Goal: Information Seeking & Learning: Check status

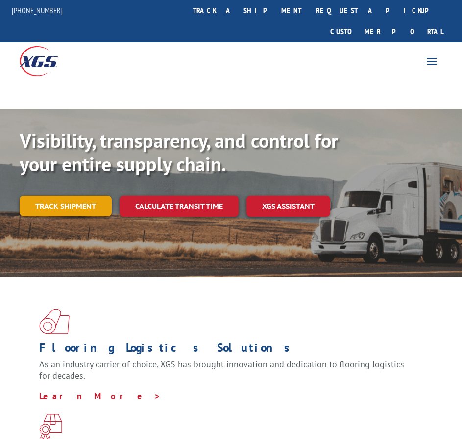
click at [65, 196] on link "Track shipment" at bounding box center [66, 206] width 92 height 21
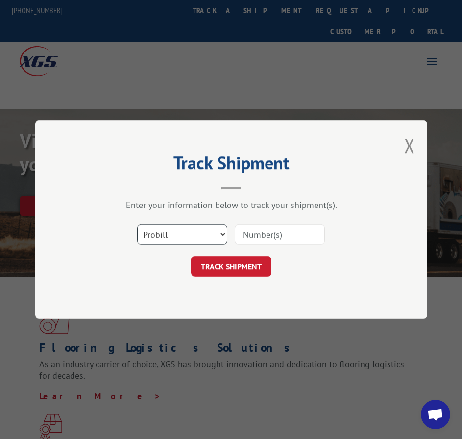
click at [202, 234] on select "Select category... Probill BOL PO" at bounding box center [182, 234] width 90 height 21
select select "bol"
click at [137, 224] on select "Select category... Probill BOL PO" at bounding box center [182, 234] width 90 height 21
click at [246, 233] on input at bounding box center [280, 234] width 90 height 21
paste input "2859276"
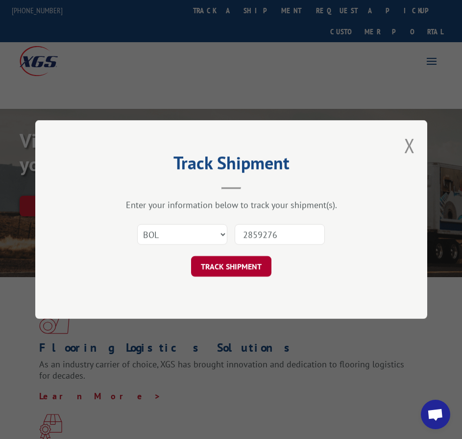
type input "2859276"
click at [245, 267] on button "TRACK SHIPMENT" at bounding box center [231, 266] width 80 height 21
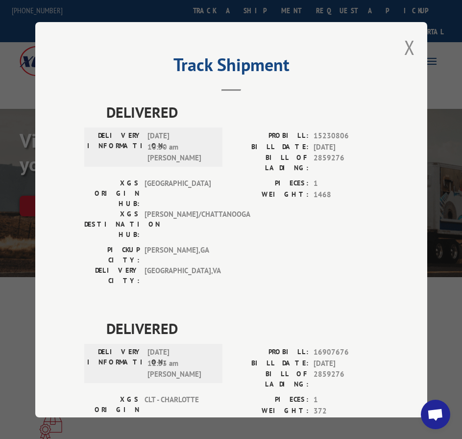
drag, startPoint x: 384, startPoint y: 75, endPoint x: 379, endPoint y: 80, distance: 7.0
click at [384, 75] on div "Track Shipment DELIVERED DELIVERY INFORMATION: [DATE] 10:50 am [PERSON_NAME] PR…" at bounding box center [231, 219] width 392 height 395
click at [404, 43] on button "Close modal" at bounding box center [409, 47] width 11 height 26
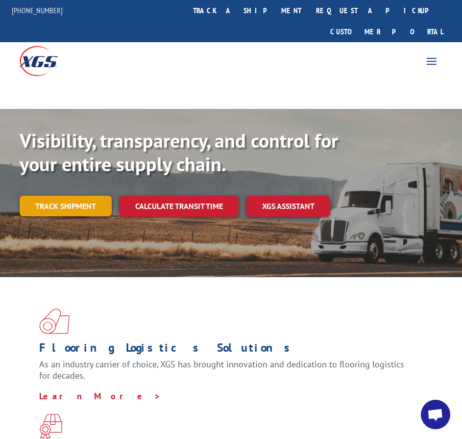
click at [75, 196] on link "Track shipment" at bounding box center [66, 206] width 92 height 21
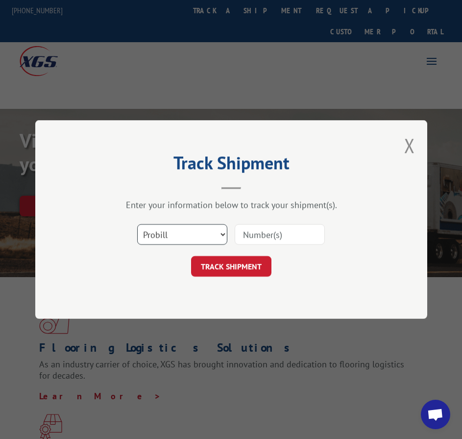
click at [183, 228] on select "Select category... Probill BOL PO" at bounding box center [182, 234] width 90 height 21
select select "bol"
click at [137, 224] on select "Select category... Probill BOL PO" at bounding box center [182, 234] width 90 height 21
click at [249, 229] on input at bounding box center [280, 234] width 90 height 21
type input "2859276"
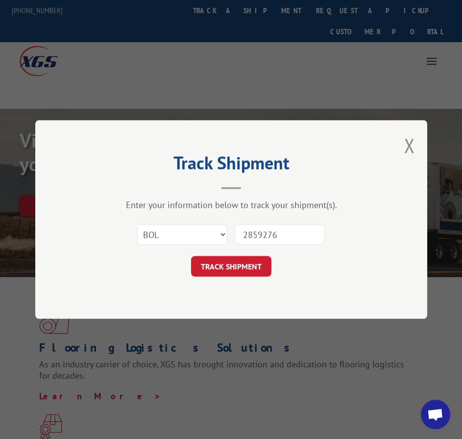
click button "TRACK SHIPMENT" at bounding box center [231, 266] width 80 height 21
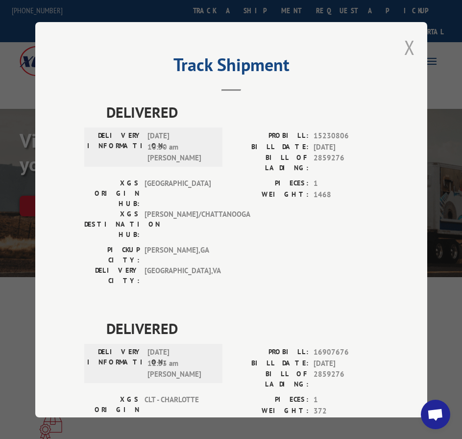
click at [409, 43] on button "Close modal" at bounding box center [409, 47] width 11 height 26
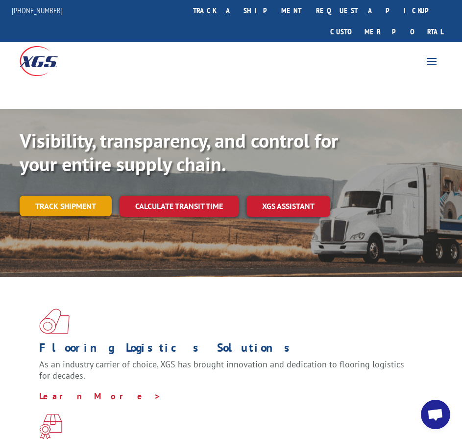
click at [72, 196] on link "Track shipment" at bounding box center [66, 206] width 92 height 21
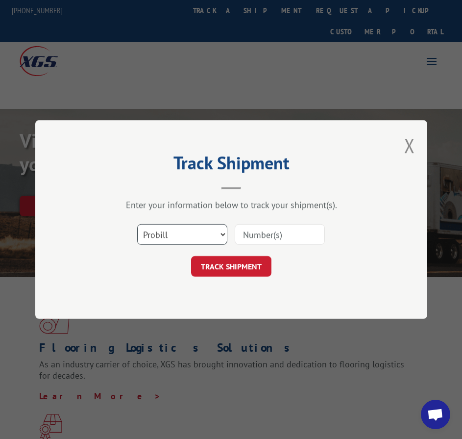
click at [165, 231] on select "Select category... Probill BOL PO" at bounding box center [182, 234] width 90 height 21
click at [244, 231] on input at bounding box center [280, 234] width 90 height 21
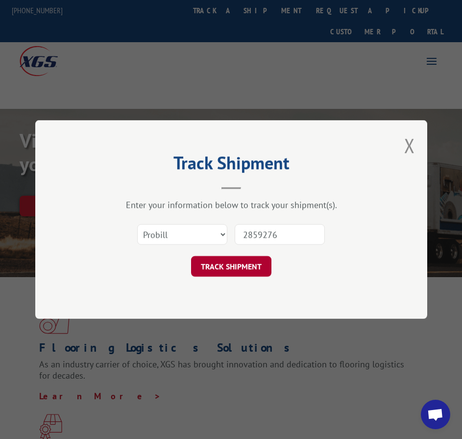
type input "2859276"
click at [246, 264] on button "TRACK SHIPMENT" at bounding box center [231, 266] width 80 height 21
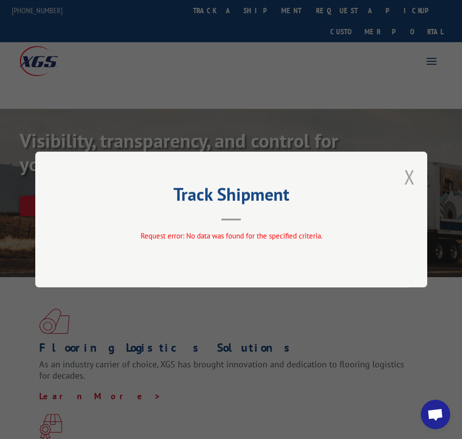
click at [411, 175] on button "Close modal" at bounding box center [409, 177] width 11 height 26
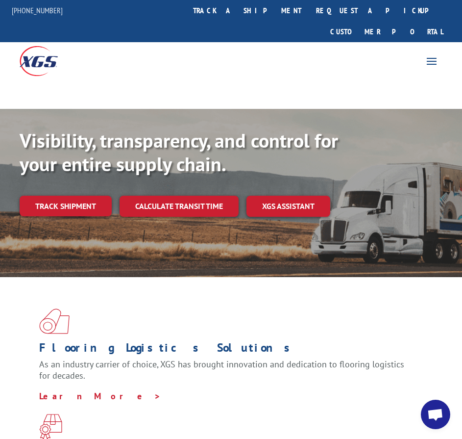
click at [78, 196] on link "Track shipment" at bounding box center [66, 206] width 92 height 21
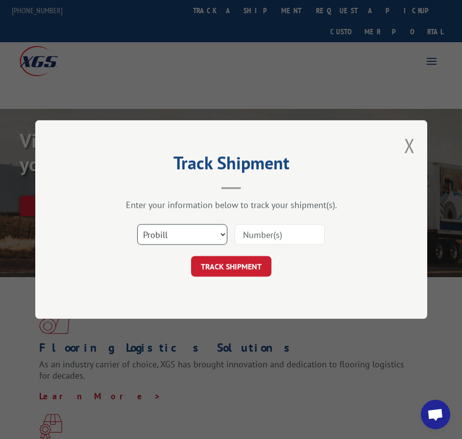
click at [148, 232] on select "Select category... Probill BOL PO" at bounding box center [182, 234] width 90 height 21
select select "bol"
click at [137, 224] on select "Select category... Probill BOL PO" at bounding box center [182, 234] width 90 height 21
click at [261, 235] on input at bounding box center [280, 234] width 90 height 21
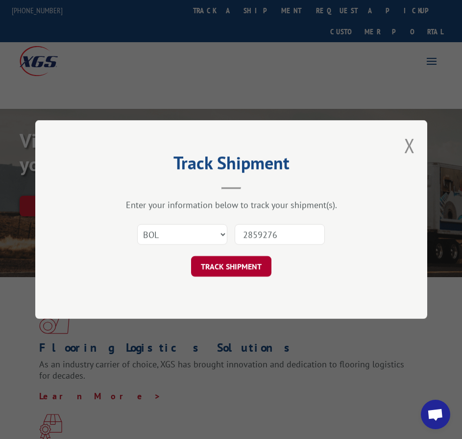
type input "2859276"
click at [233, 270] on button "TRACK SHIPMENT" at bounding box center [231, 266] width 80 height 21
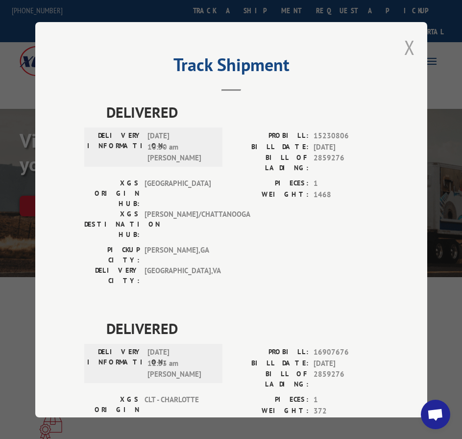
click at [410, 44] on button "Close modal" at bounding box center [409, 47] width 11 height 26
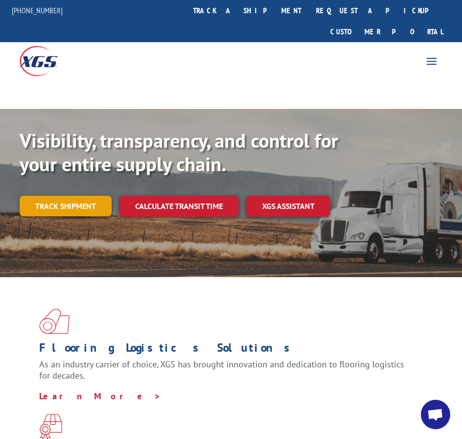
click at [70, 196] on link "Track shipment" at bounding box center [66, 206] width 92 height 21
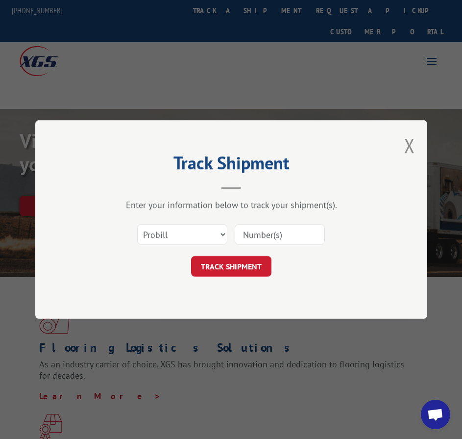
click at [266, 236] on input at bounding box center [280, 234] width 90 height 21
paste input "17478117"
type input "17478117"
click at [240, 265] on button "TRACK SHIPMENT" at bounding box center [231, 266] width 80 height 21
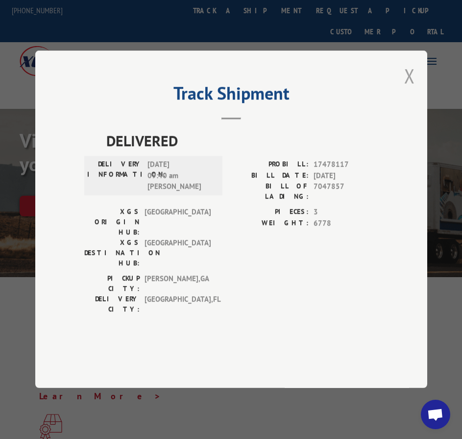
click at [411, 89] on button "Close modal" at bounding box center [409, 76] width 11 height 26
